Goal: Information Seeking & Learning: Learn about a topic

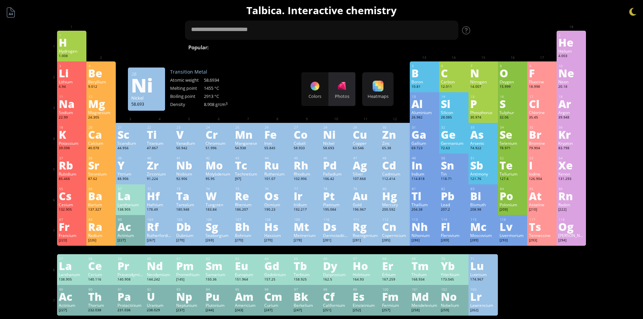
click at [347, 90] on div at bounding box center [342, 86] width 11 height 11
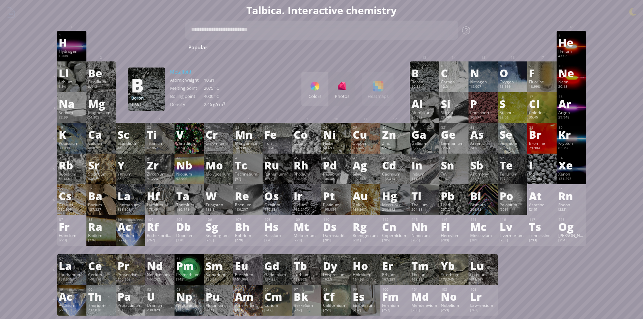
click at [310, 91] on div "Colors" at bounding box center [315, 89] width 27 height 34
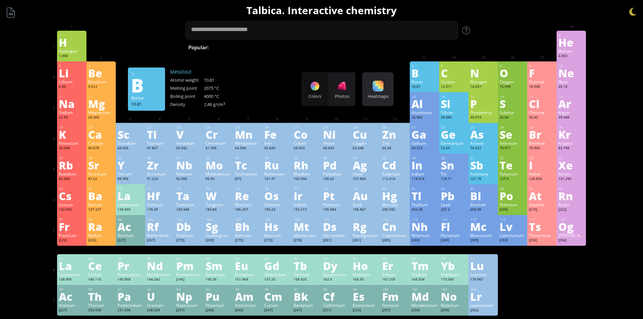
click at [384, 90] on div at bounding box center [378, 86] width 11 height 11
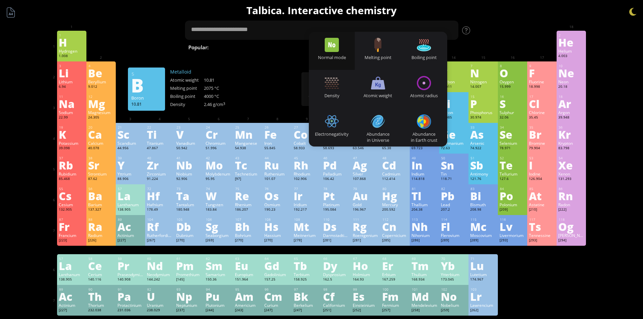
click at [273, 89] on div "3 [PERSON_NAME] 6.94 −1, +1 −1, +1 180.54 °C 1342 °C 0.535 g/cm 3 [He]2s 1 4 Be…" at bounding box center [321, 76] width 529 height 31
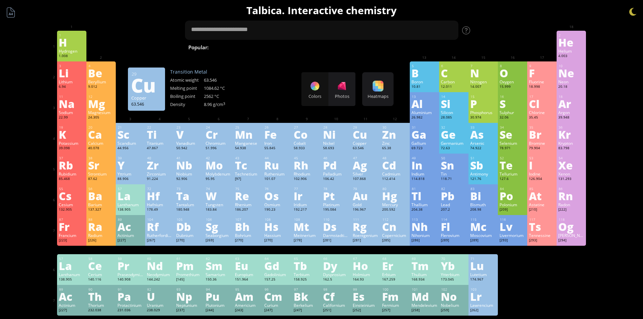
click at [367, 142] on div "Copper" at bounding box center [366, 142] width 26 height 5
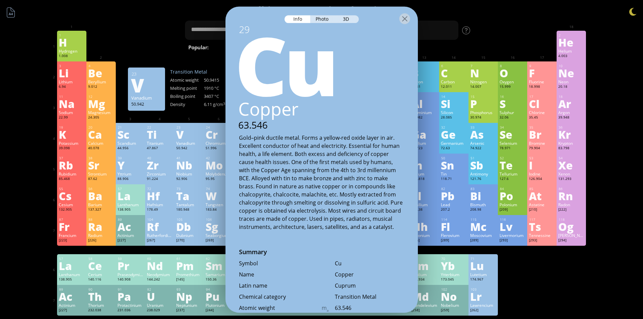
click at [199, 149] on div "50.942" at bounding box center [189, 148] width 26 height 5
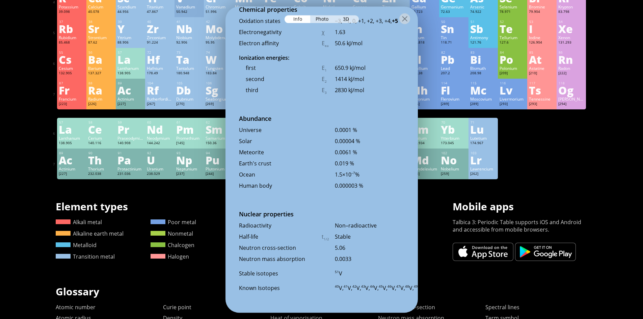
scroll to position [262, 0]
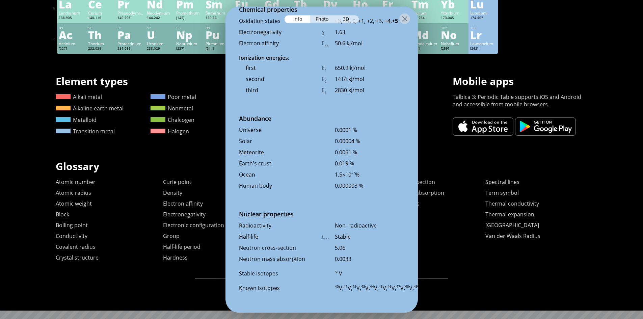
click at [561, 172] on h1 "Glossary" at bounding box center [322, 166] width 532 height 14
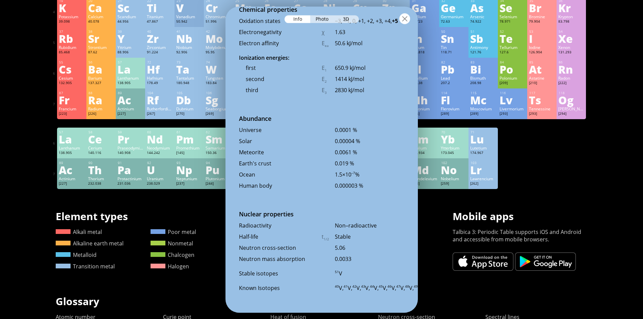
click at [403, 19] on div at bounding box center [404, 18] width 11 height 11
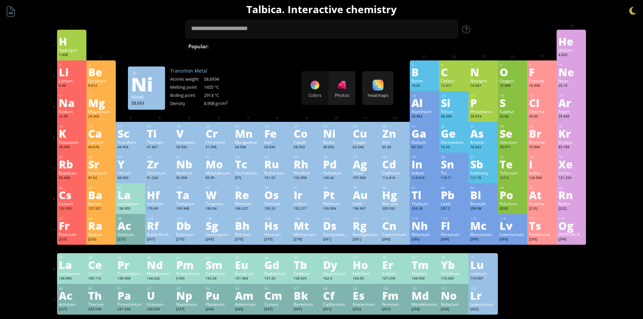
scroll to position [0, 0]
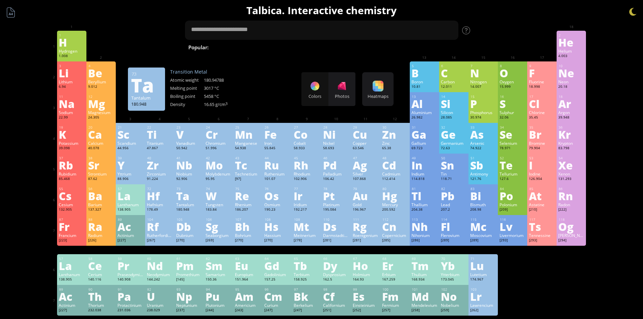
click at [197, 203] on div "Tantalum" at bounding box center [189, 204] width 26 height 5
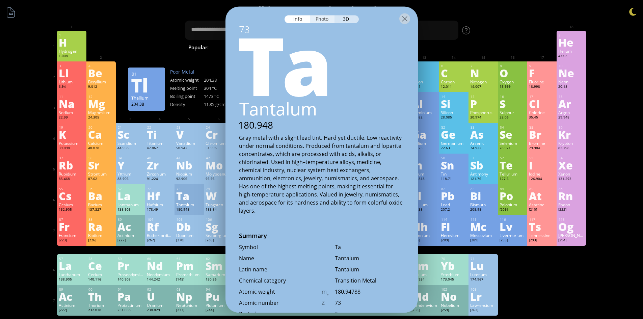
drag, startPoint x: 320, startPoint y: 17, endPoint x: 322, endPoint y: 20, distance: 3.9
click at [320, 17] on div "Photo" at bounding box center [322, 19] width 24 height 8
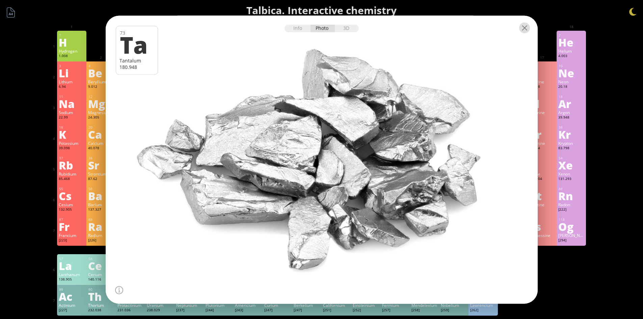
click at [525, 29] on div at bounding box center [524, 27] width 11 height 11
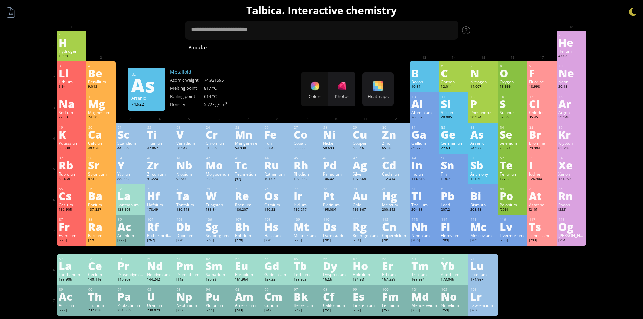
click at [478, 129] on div "As" at bounding box center [483, 134] width 26 height 11
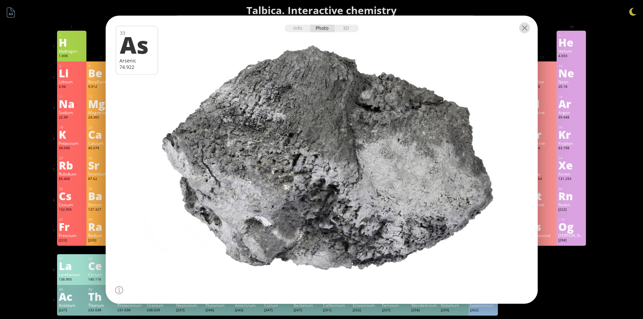
click at [528, 31] on div at bounding box center [524, 27] width 11 height 11
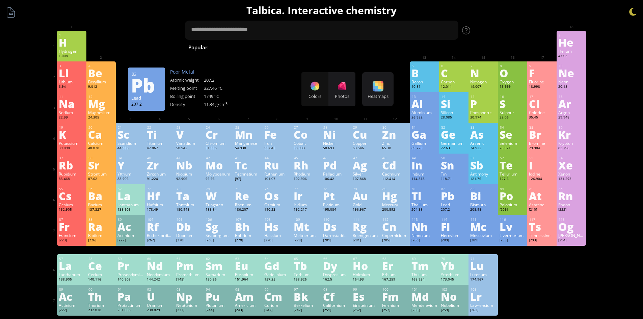
click at [447, 192] on div "Pb" at bounding box center [454, 195] width 26 height 11
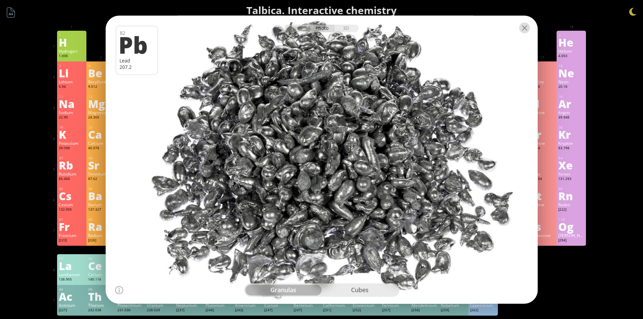
click at [526, 29] on div at bounding box center [524, 27] width 11 height 11
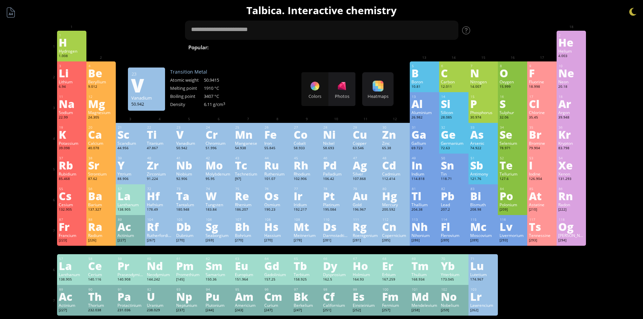
click at [181, 148] on div "50.942" at bounding box center [189, 148] width 26 height 5
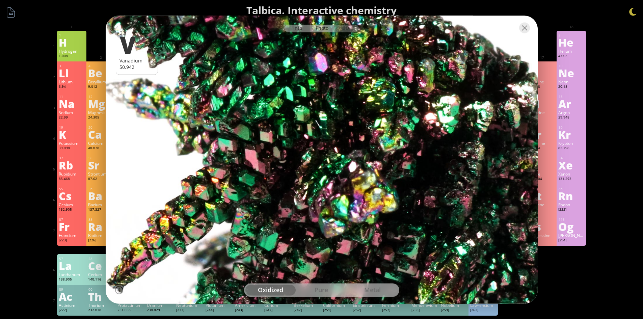
click at [301, 31] on div "Info" at bounding box center [298, 28] width 26 height 8
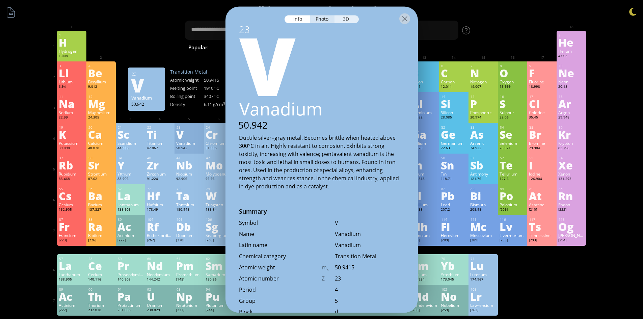
click at [346, 17] on div "3D" at bounding box center [347, 19] width 24 height 8
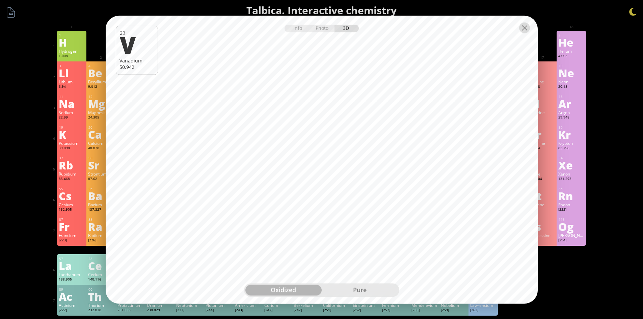
click at [522, 31] on div at bounding box center [524, 27] width 11 height 11
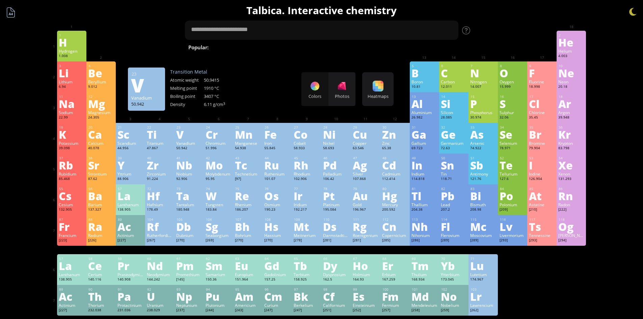
click at [8, 14] on div at bounding box center [10, 12] width 13 height 13
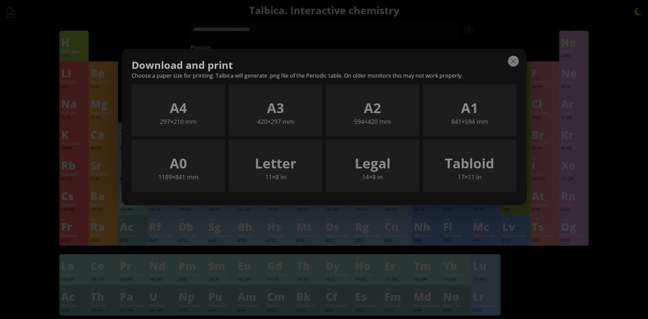
click at [511, 59] on div at bounding box center [513, 61] width 11 height 11
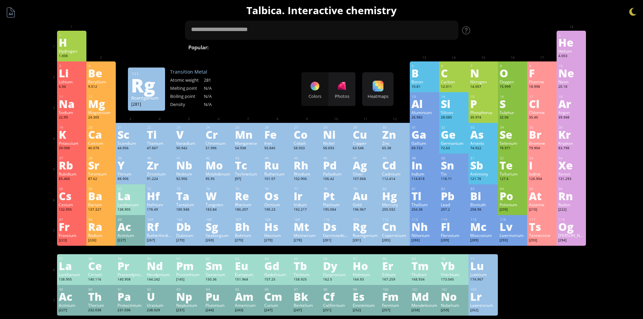
click at [362, 229] on div "Rg" at bounding box center [366, 226] width 26 height 11
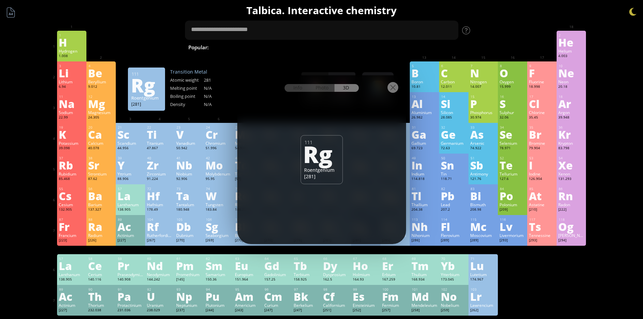
click at [394, 88] on div at bounding box center [393, 87] width 11 height 11
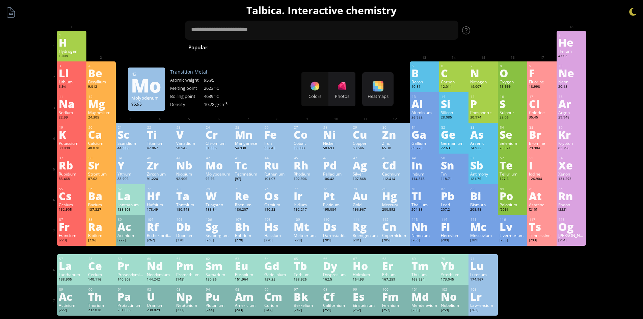
click at [221, 162] on div "Mo" at bounding box center [219, 165] width 26 height 11
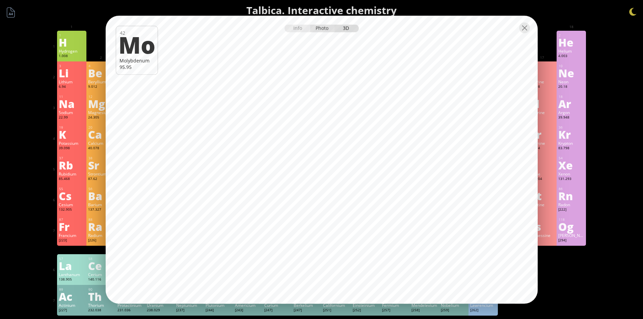
click at [318, 26] on div "Photo" at bounding box center [322, 28] width 24 height 8
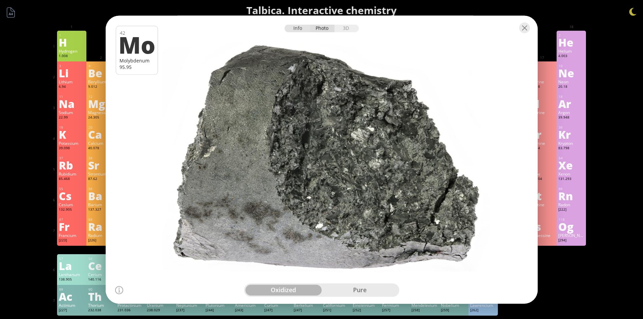
click at [300, 29] on div "Info" at bounding box center [298, 28] width 26 height 8
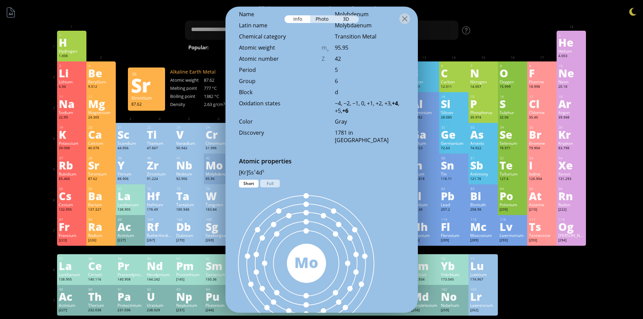
scroll to position [338, 0]
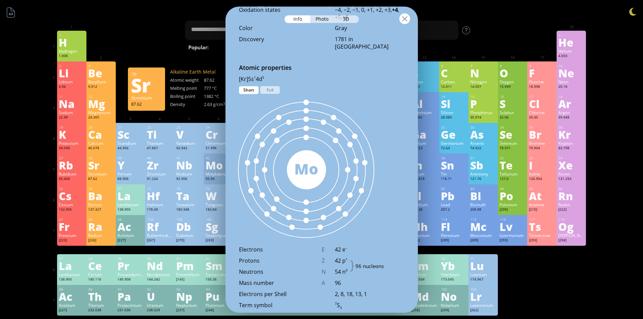
click at [403, 20] on div at bounding box center [404, 18] width 11 height 11
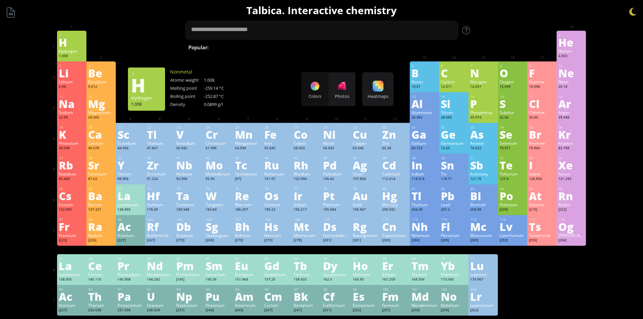
click at [15, 56] on div "Summary Molecular formula Molecular weight Exact mass Monoisotopic mass Classif…" at bounding box center [321, 286] width 643 height 572
click at [97, 153] on div "20 Ca Calcium 40.078 +1, +2 +1, +2 842 °C 1484 °C 1.55 g/cm 3 [Ar]4s 2" at bounding box center [100, 138] width 29 height 31
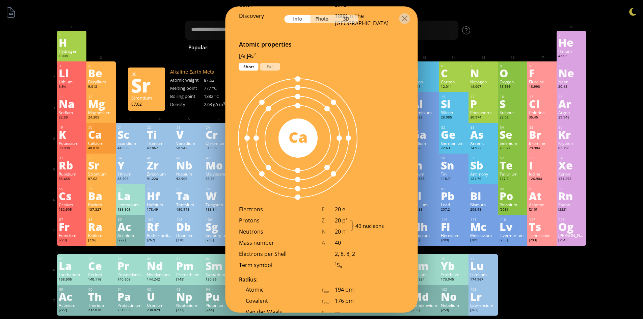
scroll to position [321, 0]
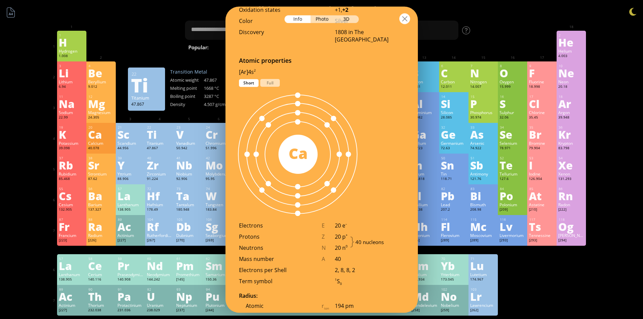
click at [409, 20] on div at bounding box center [404, 18] width 11 height 11
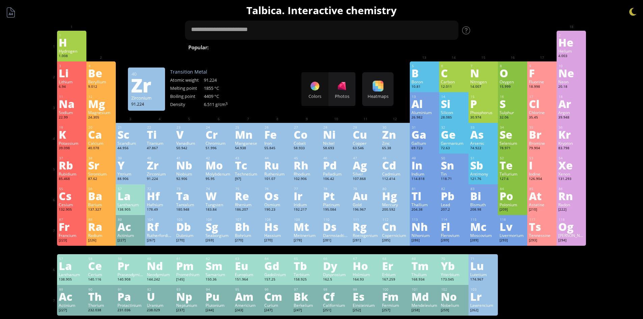
click at [161, 164] on div "Zr" at bounding box center [160, 165] width 26 height 11
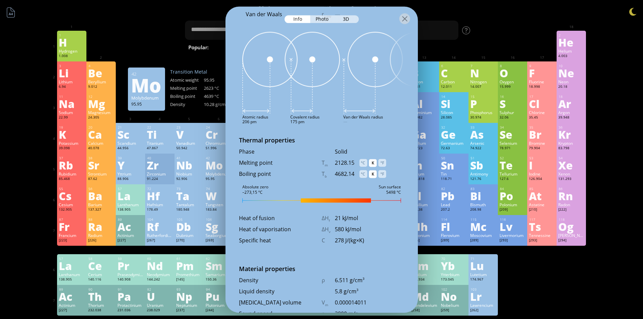
scroll to position [719, 0]
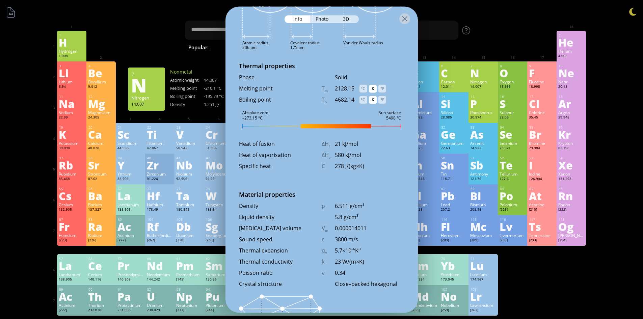
click at [502, 29] on div "Summary Molecular formula Molecular weight Exact mass Monoisotopic mass Classif…" at bounding box center [321, 286] width 547 height 572
click at [362, 88] on div "°C" at bounding box center [364, 89] width 8 height 8
click at [374, 88] on div "K" at bounding box center [373, 89] width 8 height 8
click at [365, 88] on div "°C" at bounding box center [364, 89] width 8 height 8
click at [381, 89] on div "°F" at bounding box center [383, 89] width 8 height 8
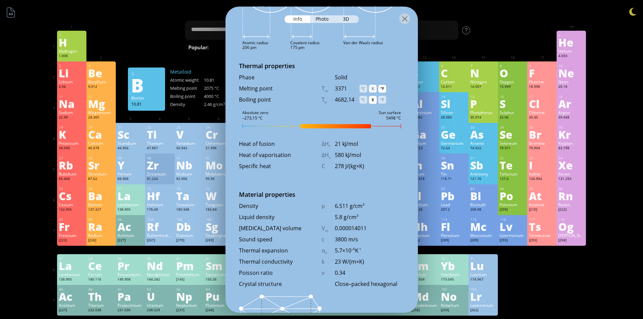
click at [370, 87] on div "K" at bounding box center [373, 89] width 8 height 8
click at [356, 89] on div "2128.15" at bounding box center [347, 88] width 25 height 7
click at [381, 98] on div "°F" at bounding box center [383, 100] width 8 height 8
click at [408, 17] on div at bounding box center [404, 18] width 11 height 11
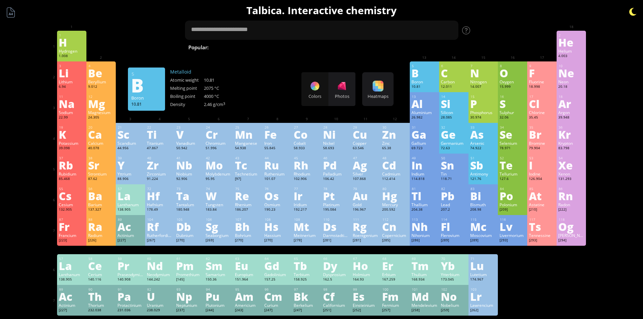
click at [630, 13] on div at bounding box center [633, 12] width 10 height 10
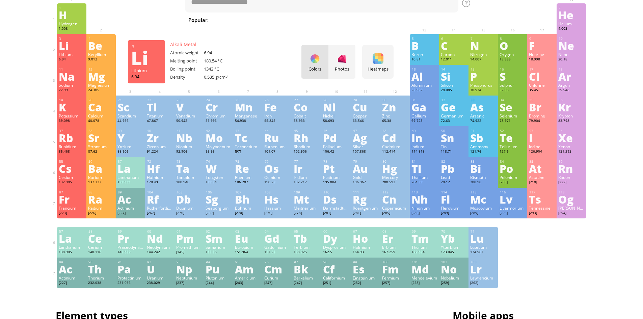
scroll to position [0, 0]
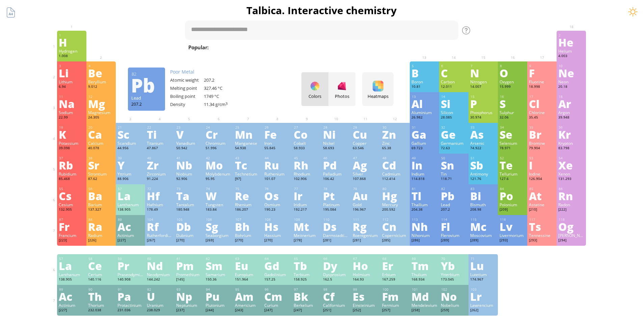
click at [459, 197] on div "Pb" at bounding box center [454, 195] width 26 height 11
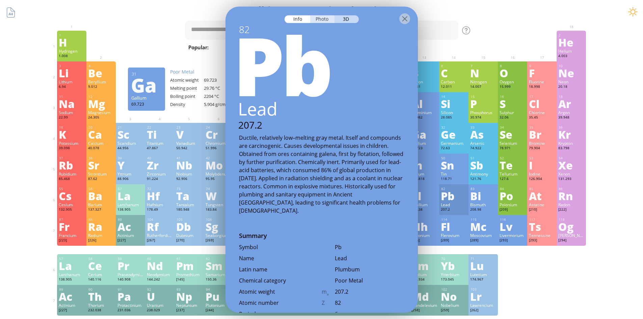
click at [322, 20] on div "Photo" at bounding box center [322, 19] width 24 height 8
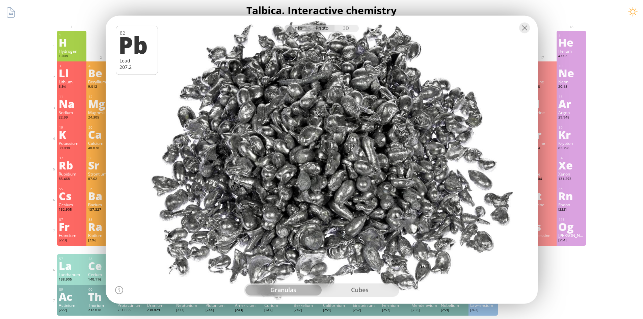
click at [291, 27] on div "Info" at bounding box center [298, 28] width 26 height 8
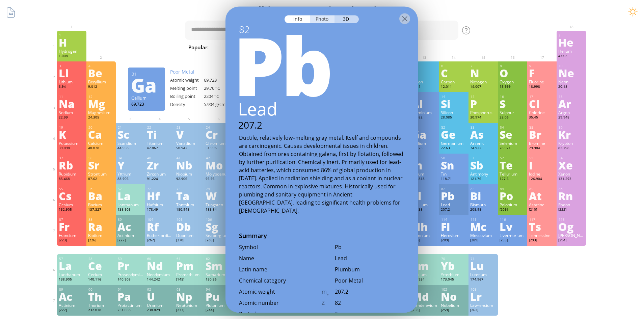
click at [325, 16] on div "Photo" at bounding box center [322, 19] width 24 height 8
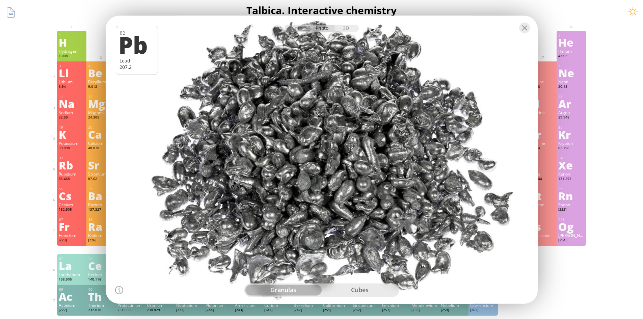
click at [351, 287] on div "cubes" at bounding box center [360, 290] width 76 height 11
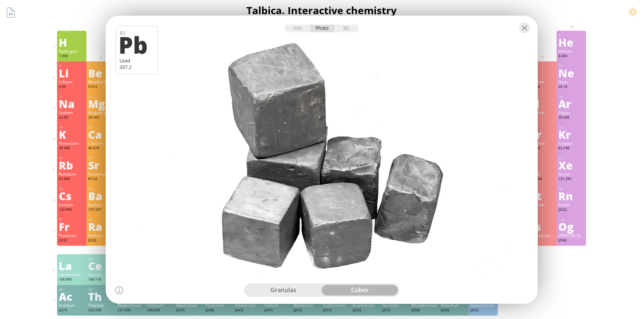
click at [275, 286] on div "granulas" at bounding box center [283, 290] width 76 height 11
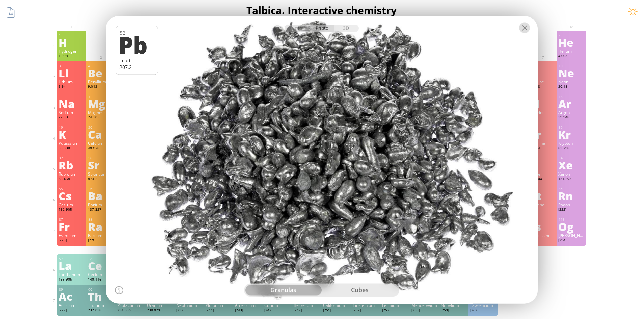
click at [525, 27] on div at bounding box center [524, 27] width 11 height 11
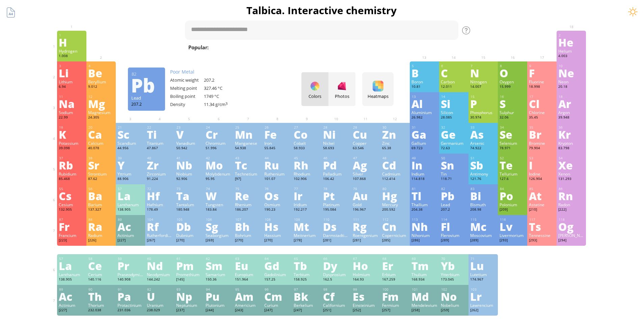
click at [455, 201] on div "Pb" at bounding box center [454, 195] width 26 height 11
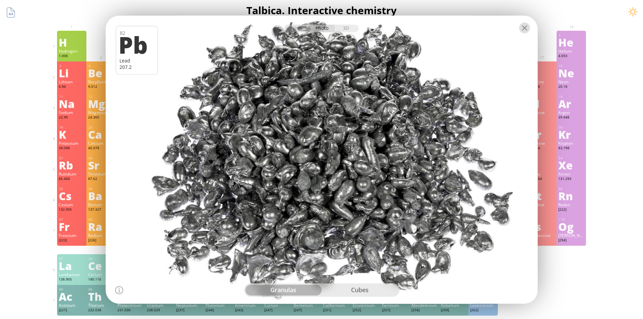
click at [525, 26] on div at bounding box center [524, 27] width 11 height 11
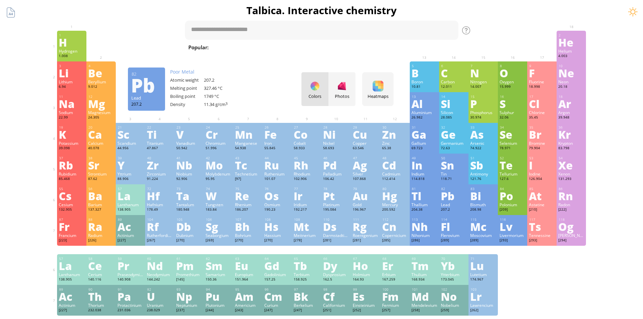
click at [457, 190] on div "Pb" at bounding box center [454, 195] width 26 height 11
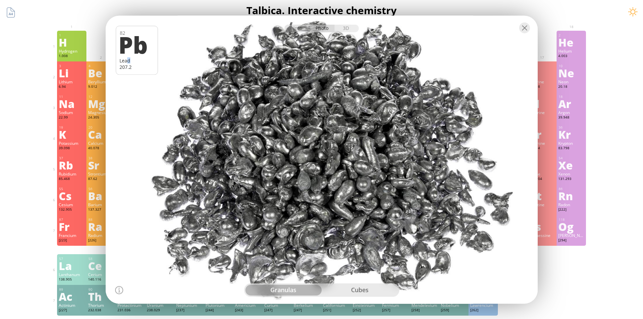
drag, startPoint x: 135, startPoint y: 61, endPoint x: 127, endPoint y: 62, distance: 8.5
click at [127, 62] on div "Lead" at bounding box center [137, 60] width 35 height 6
click at [299, 30] on div "Info" at bounding box center [298, 28] width 26 height 8
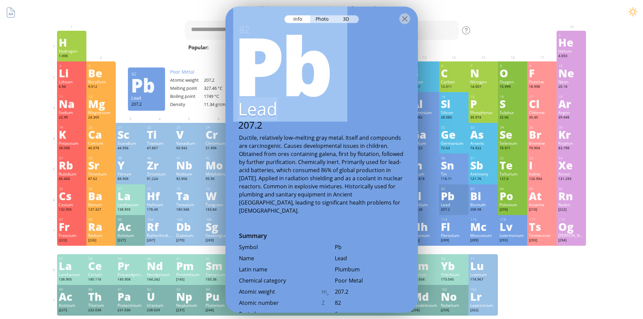
drag, startPoint x: 237, startPoint y: 111, endPoint x: 276, endPoint y: 110, distance: 38.5
click at [276, 110] on div "82 Pb Lead 207.2 Ductile, relatively low–melting gray metal. Itself and compoun…" at bounding box center [322, 118] width 192 height 191
click at [292, 104] on div "Pb" at bounding box center [319, 63] width 198 height 81
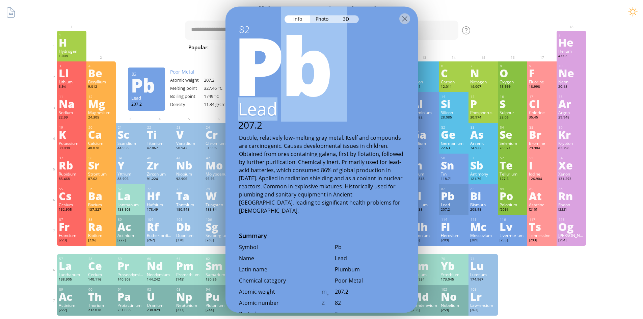
drag, startPoint x: 280, startPoint y: 111, endPoint x: 277, endPoint y: 110, distance: 3.6
click at [277, 110] on div "82 Pb Lead 207.2 Ductile, relatively low–melting gray metal. Itself and compoun…" at bounding box center [322, 118] width 192 height 191
click at [290, 104] on div "Pb" at bounding box center [319, 63] width 198 height 81
click at [275, 112] on div "Lead" at bounding box center [321, 108] width 193 height 23
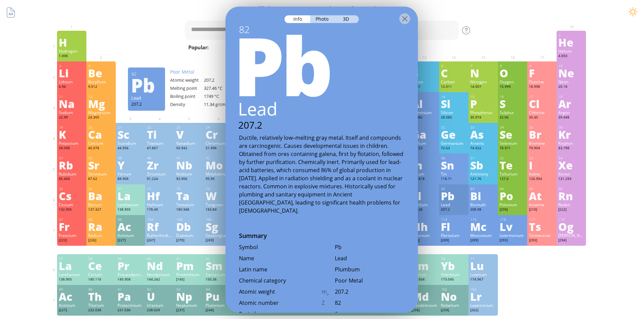
click at [262, 113] on div "Lead" at bounding box center [321, 108] width 193 height 23
click at [320, 92] on div "Pb" at bounding box center [319, 63] width 198 height 81
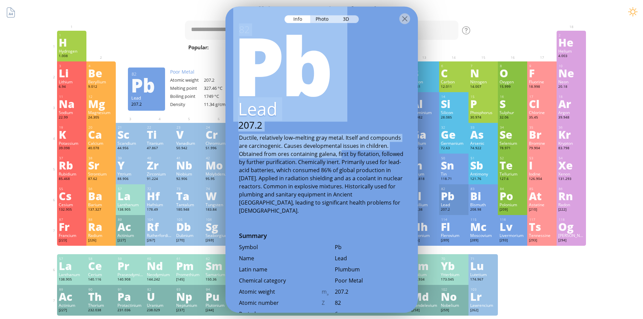
drag, startPoint x: 408, startPoint y: 19, endPoint x: 339, endPoint y: 154, distance: 151.6
click at [339, 154] on div "Info Photo 3D Info Photo 3D 82 Pb Lead 207.2 Lead granulas, high purity Bjoern …" at bounding box center [322, 159] width 192 height 306
click at [356, 112] on div "Lead" at bounding box center [321, 108] width 193 height 23
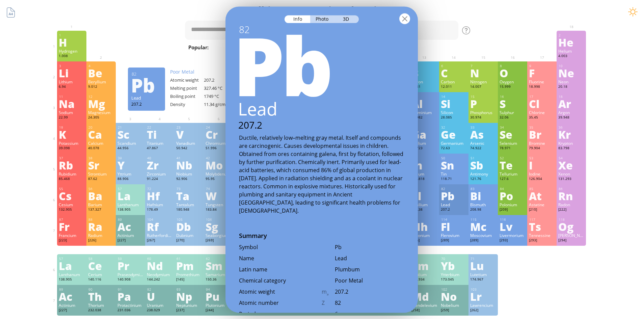
click at [406, 19] on div at bounding box center [404, 18] width 11 height 11
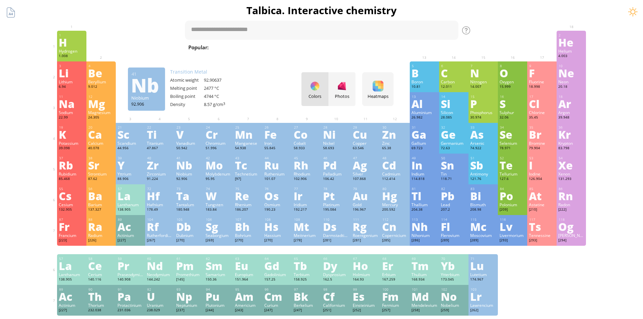
click at [185, 165] on div "Nb" at bounding box center [189, 165] width 26 height 11
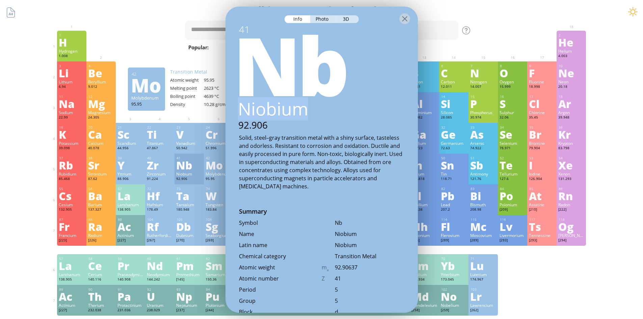
drag, startPoint x: 302, startPoint y: 111, endPoint x: 227, endPoint y: 113, distance: 75.7
click at [227, 113] on div "Niobium" at bounding box center [321, 108] width 193 height 23
click at [362, 103] on div "Niobium" at bounding box center [321, 108] width 193 height 23
click at [408, 21] on div at bounding box center [404, 18] width 11 height 11
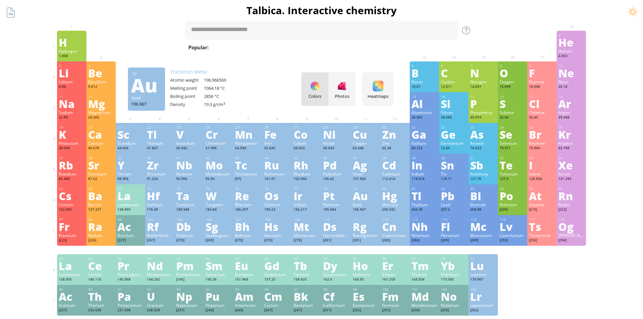
click at [375, 200] on div "Au" at bounding box center [366, 195] width 26 height 11
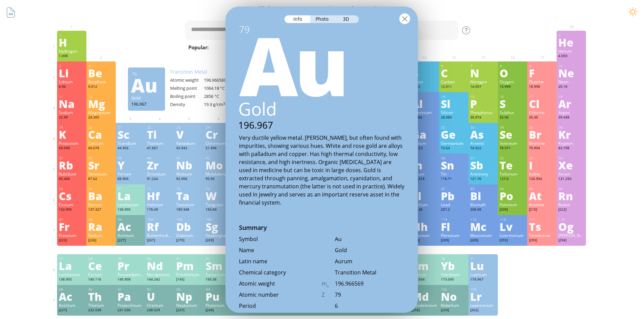
click at [404, 17] on div at bounding box center [404, 18] width 11 height 11
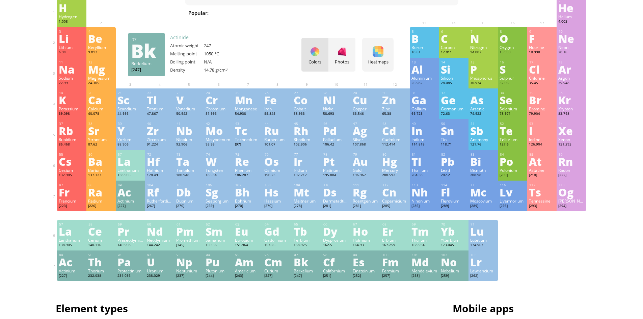
scroll to position [34, 0]
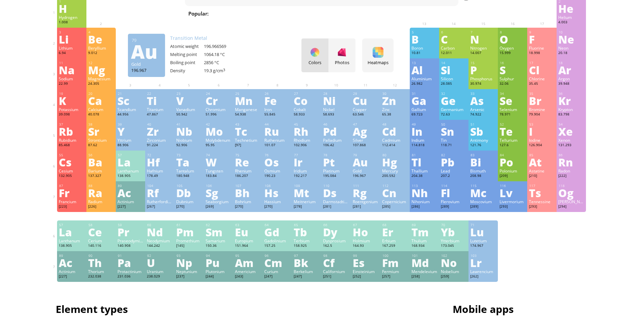
click at [372, 164] on div "Au" at bounding box center [366, 162] width 26 height 11
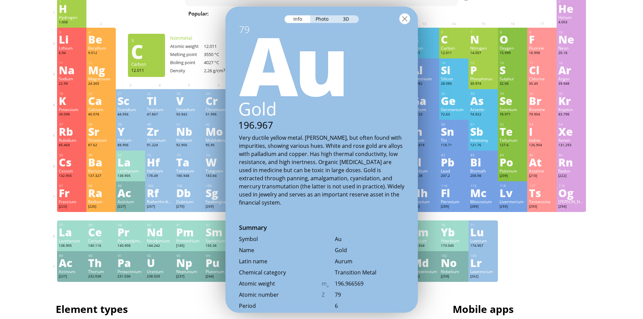
click at [403, 19] on div at bounding box center [404, 18] width 11 height 11
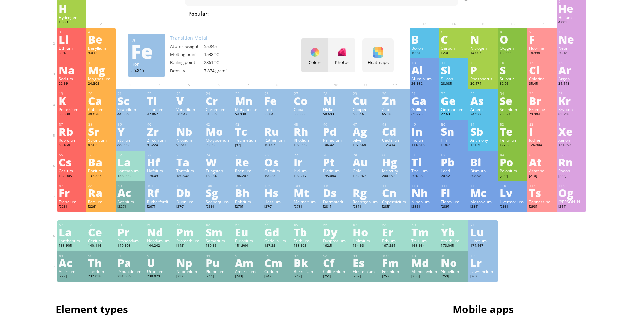
click at [271, 59] on div at bounding box center [277, 63] width 29 height 10
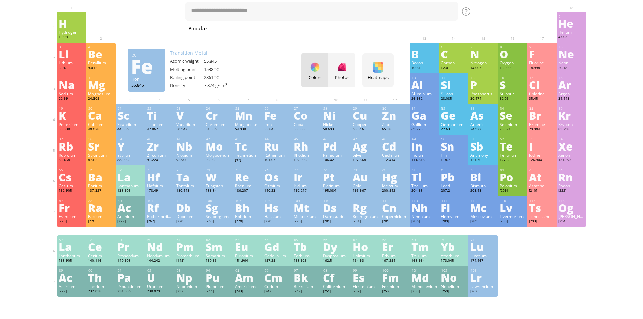
scroll to position [0, 0]
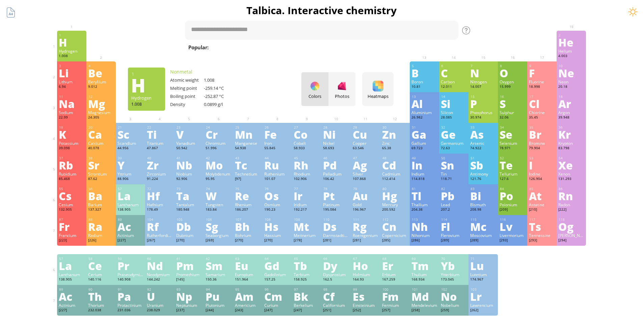
click at [67, 42] on div "H" at bounding box center [72, 42] width 26 height 11
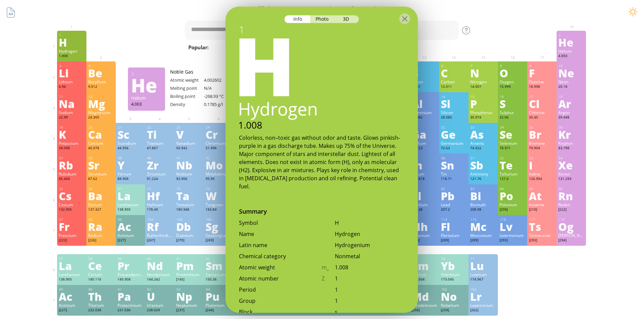
click at [504, 24] on div "Summary Molecular formula Molecular weight Exact mass Monoisotopic mass Classif…" at bounding box center [321, 286] width 547 height 572
click at [402, 21] on div at bounding box center [404, 18] width 11 height 11
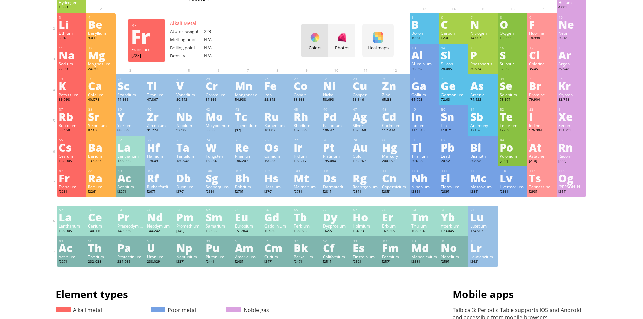
scroll to position [34, 0]
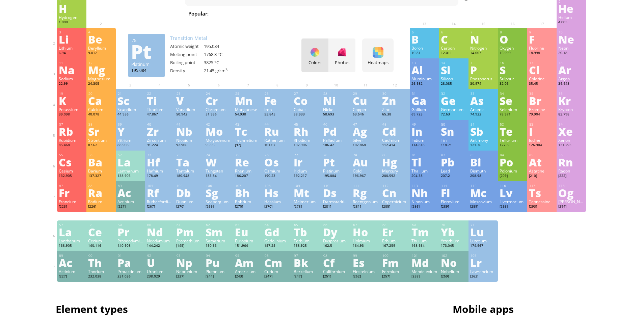
click at [341, 172] on div "Platinum" at bounding box center [336, 170] width 26 height 5
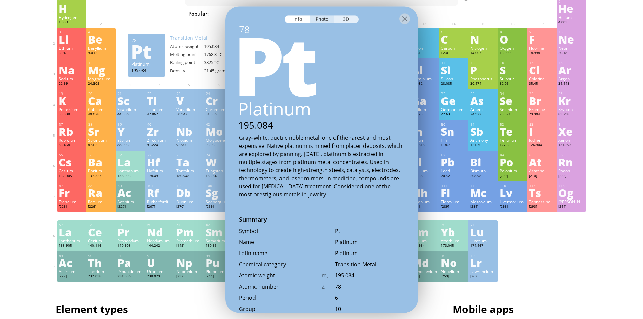
click at [349, 22] on div "3D" at bounding box center [347, 19] width 24 height 8
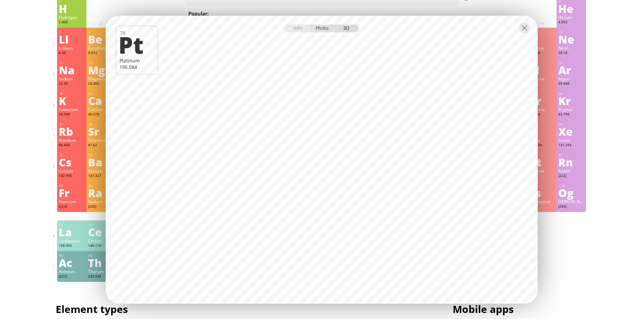
click at [316, 31] on div "Photo" at bounding box center [322, 28] width 24 height 8
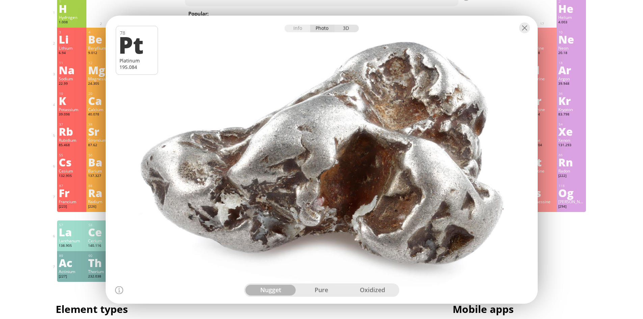
click at [338, 30] on div "3D" at bounding box center [347, 28] width 24 height 8
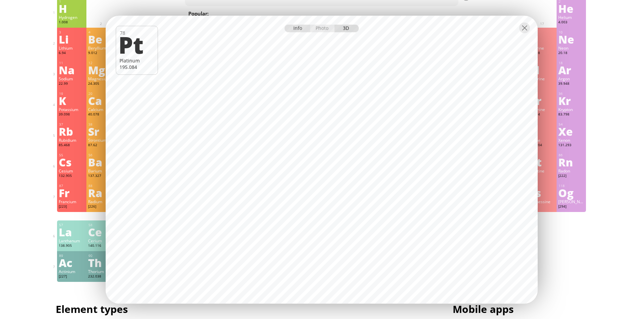
click at [293, 26] on div "Info" at bounding box center [298, 28] width 26 height 8
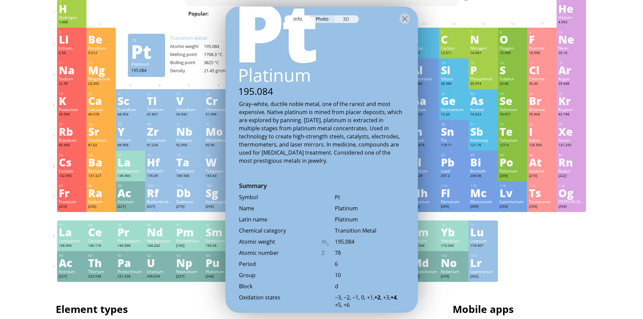
click at [348, 15] on div "3D" at bounding box center [347, 19] width 24 height 8
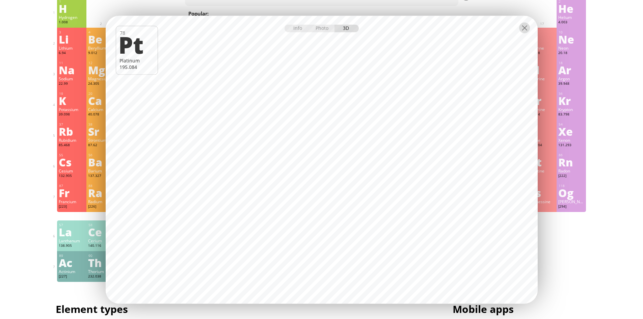
click at [522, 29] on div at bounding box center [524, 27] width 11 height 11
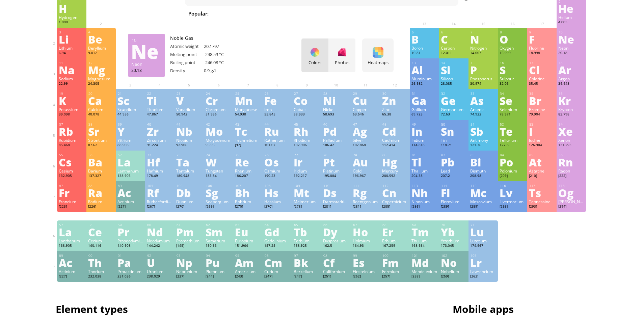
click at [568, 41] on div "Ne" at bounding box center [572, 39] width 26 height 11
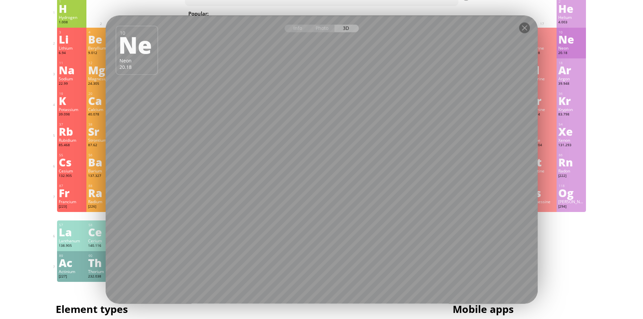
drag, startPoint x: 582, startPoint y: 108, endPoint x: 559, endPoint y: 113, distance: 23.8
click at [582, 108] on div "Krypton" at bounding box center [572, 109] width 26 height 5
click at [341, 31] on div "Info Photo 3D" at bounding box center [322, 28] width 74 height 8
click at [318, 29] on div "Photo" at bounding box center [322, 28] width 24 height 8
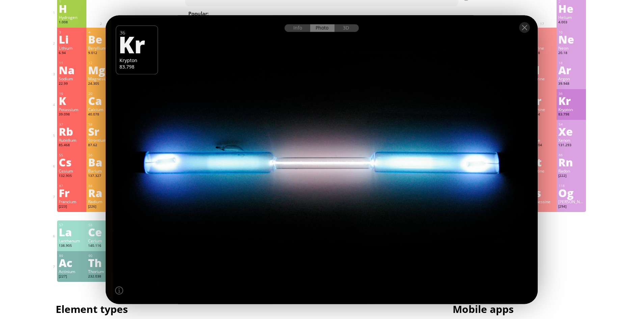
drag, startPoint x: 389, startPoint y: 131, endPoint x: 371, endPoint y: 148, distance: 25.1
click at [371, 148] on div at bounding box center [321, 160] width 437 height 292
click at [296, 28] on div "Info" at bounding box center [298, 28] width 26 height 8
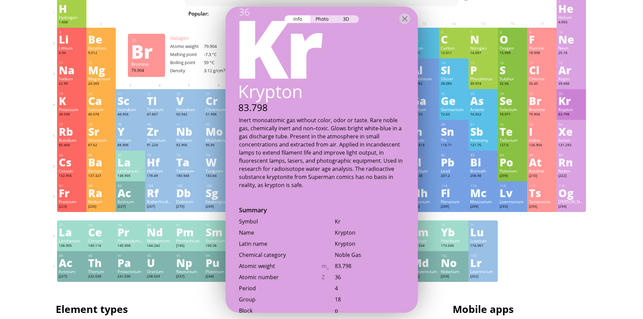
scroll to position [0, 0]
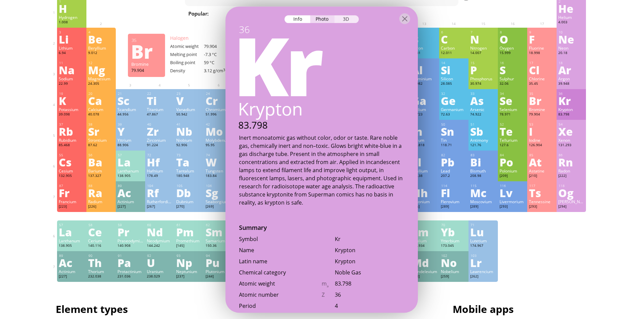
click at [347, 21] on div "3D" at bounding box center [347, 19] width 24 height 8
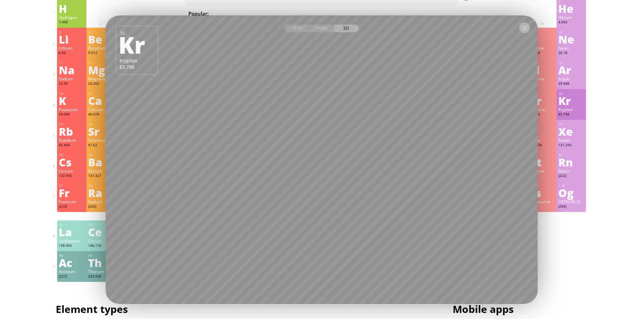
click at [524, 30] on div at bounding box center [524, 27] width 11 height 11
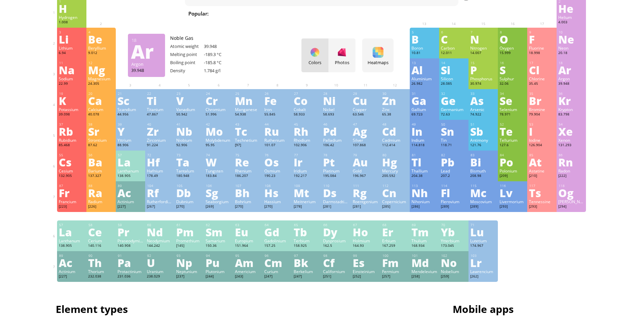
click at [566, 74] on div "Ar" at bounding box center [572, 69] width 26 height 11
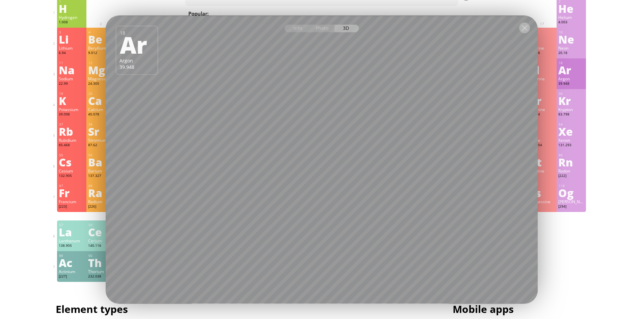
click at [523, 27] on div at bounding box center [524, 27] width 11 height 11
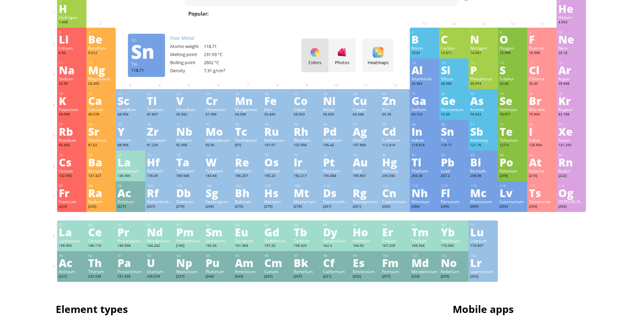
click at [457, 134] on div "Sn" at bounding box center [454, 131] width 26 height 11
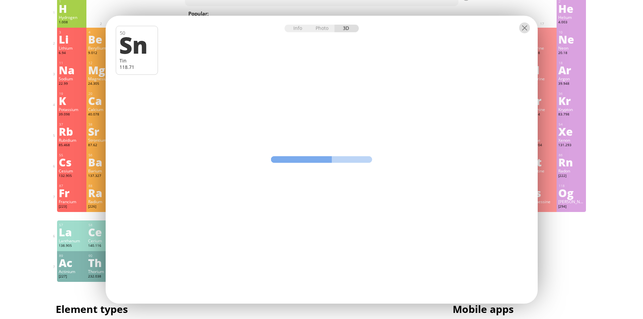
click at [526, 28] on div at bounding box center [524, 27] width 11 height 11
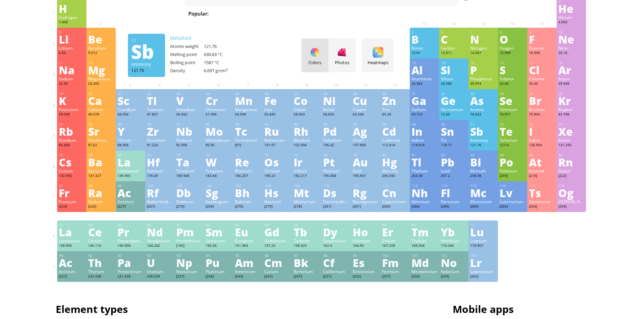
scroll to position [262, 0]
